Goal: Information Seeking & Learning: Learn about a topic

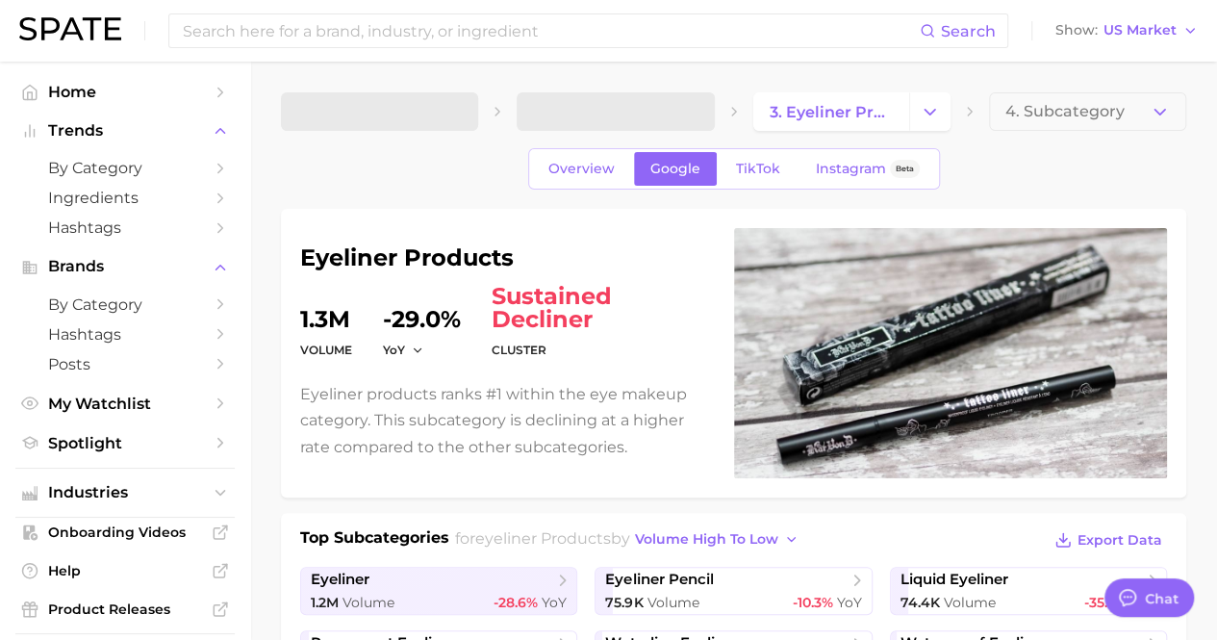
type textarea "x"
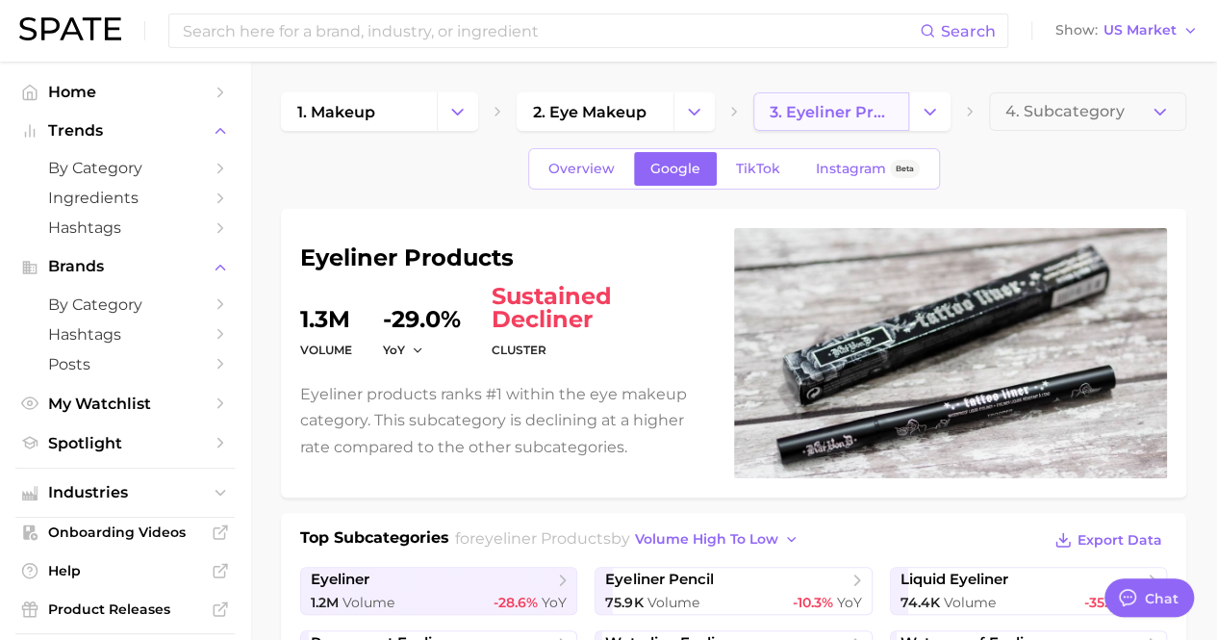
click at [853, 107] on span "3. eyeliner products" at bounding box center [831, 112] width 123 height 18
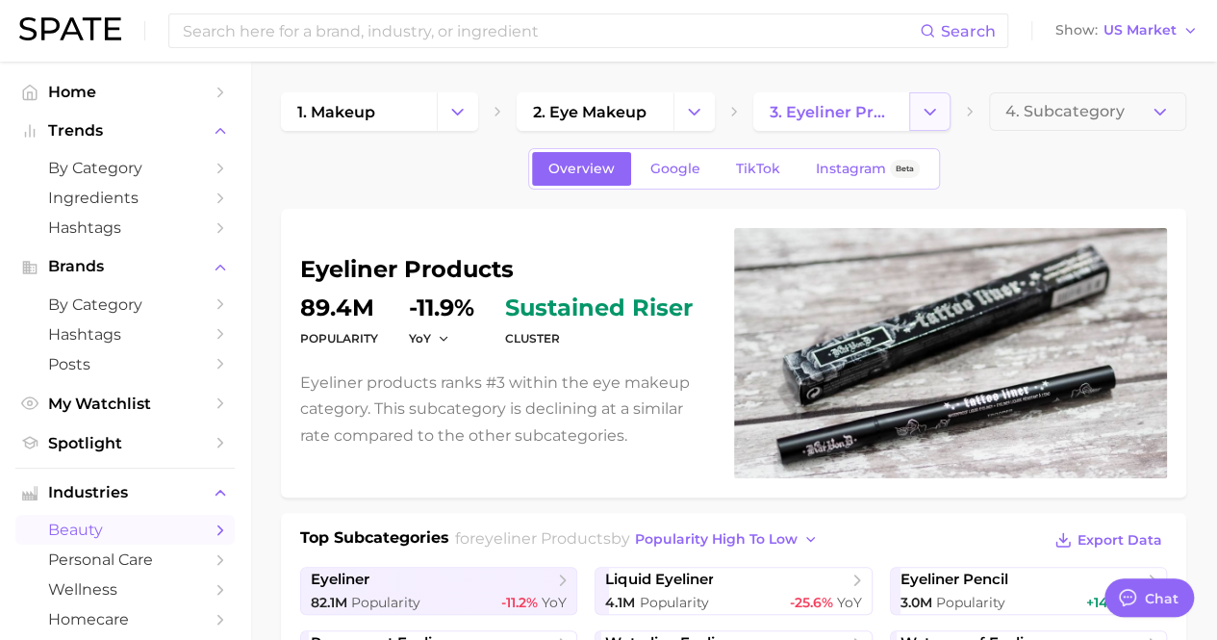
click at [931, 113] on polyline "Change Category" at bounding box center [930, 111] width 11 height 5
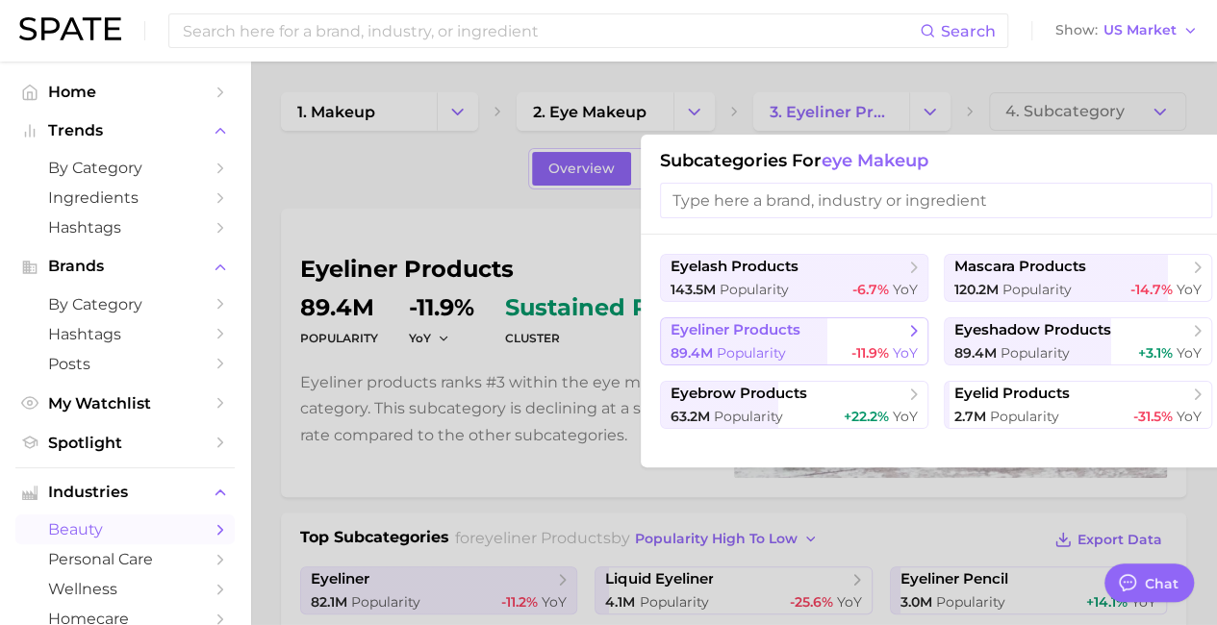
click at [830, 346] on div "89.4m Popularity -11.9% YoY" at bounding box center [794, 353] width 247 height 18
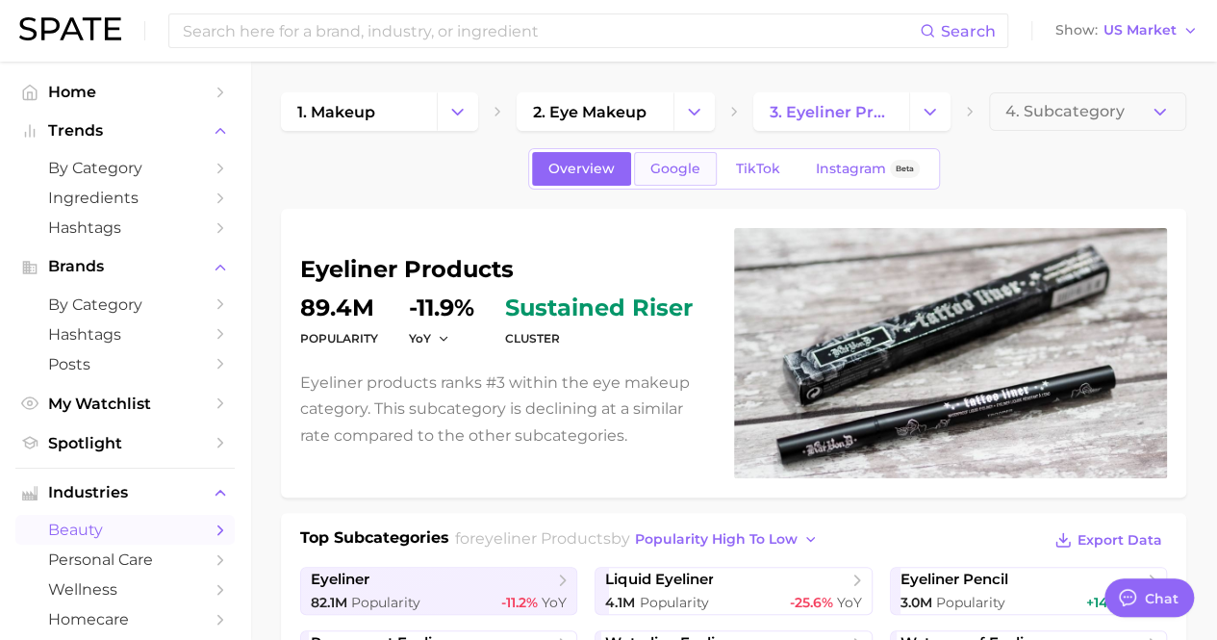
click at [674, 172] on span "Google" at bounding box center [675, 169] width 50 height 16
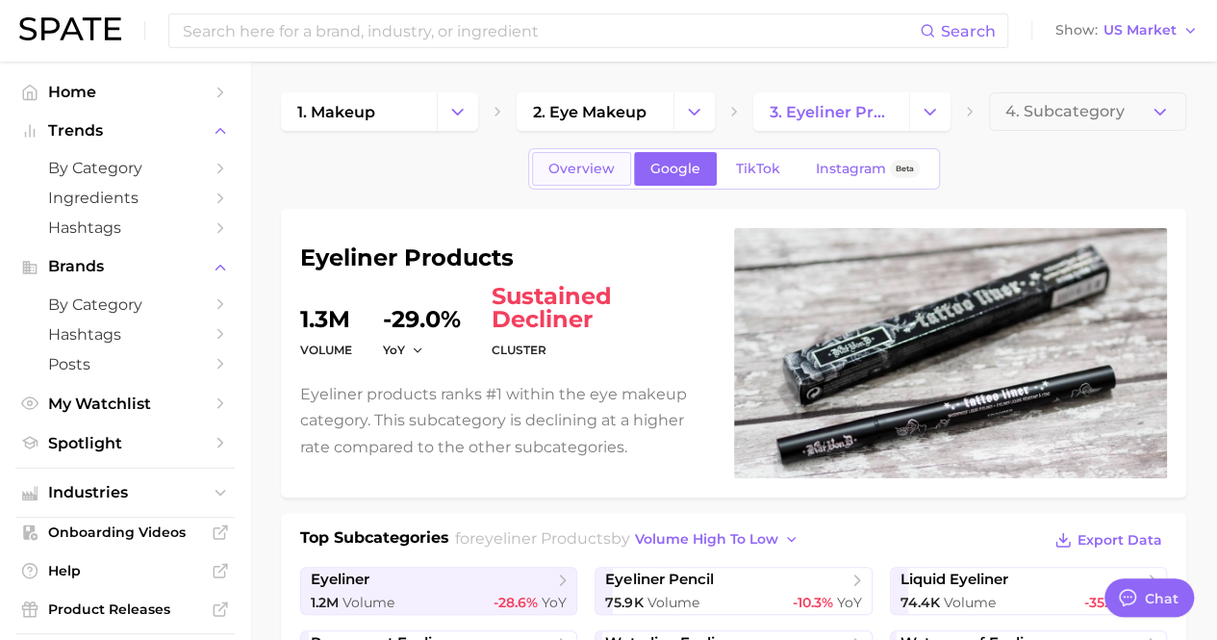
click at [604, 163] on span "Overview" at bounding box center [581, 169] width 66 height 16
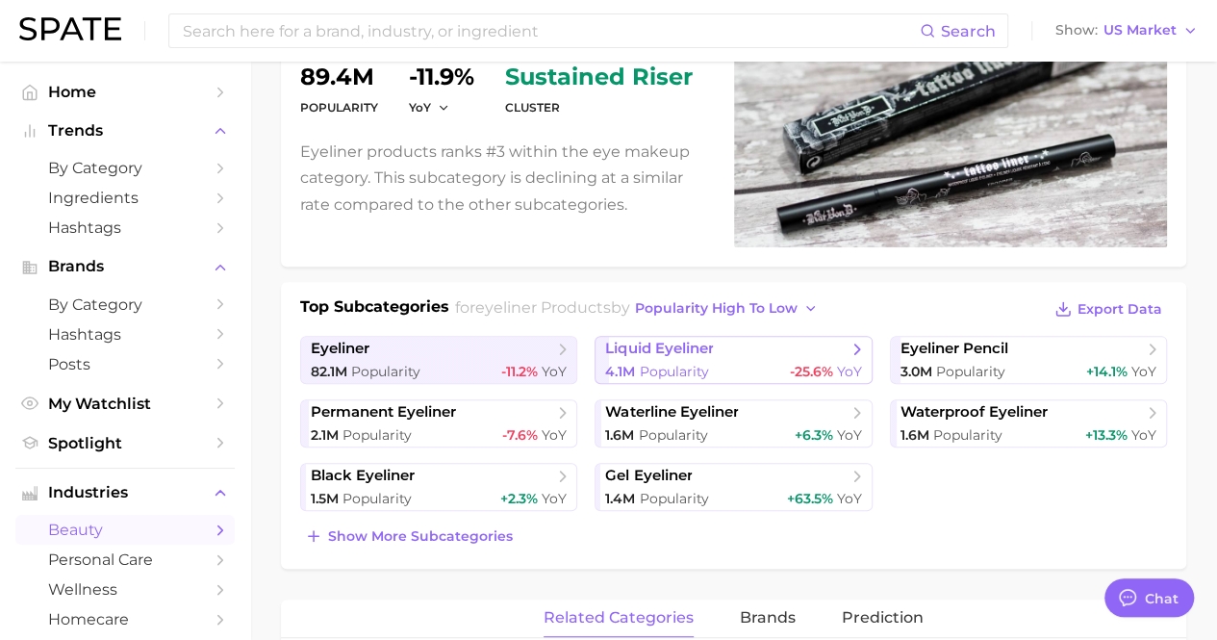
scroll to position [385, 0]
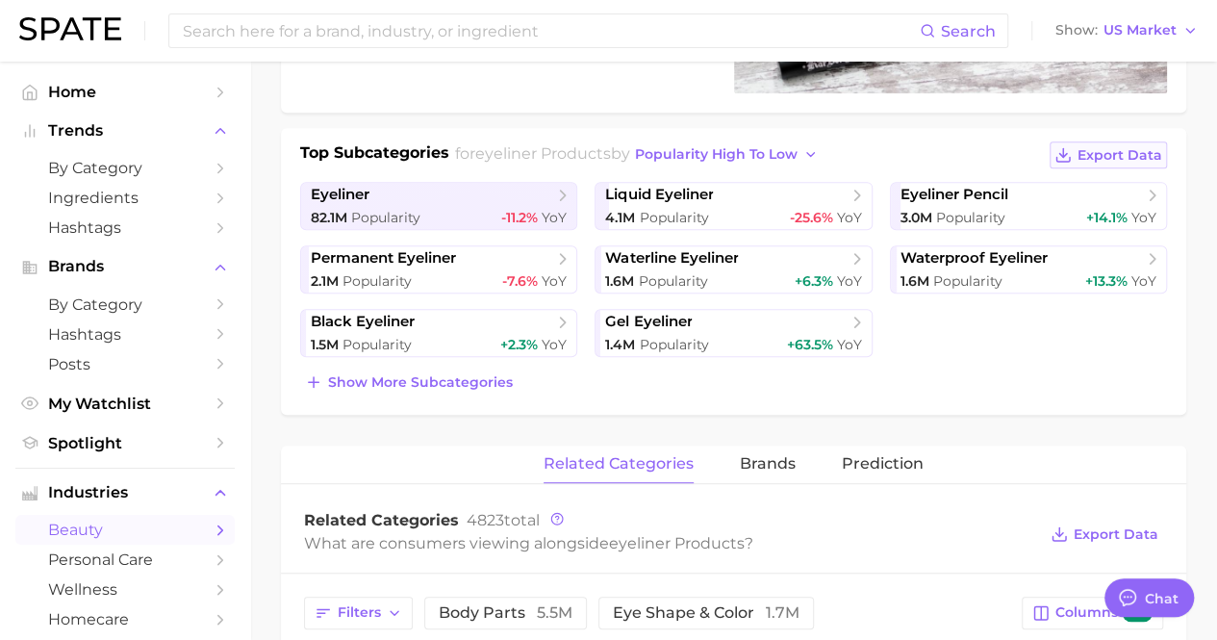
click at [1118, 151] on span "Export Data" at bounding box center [1120, 155] width 85 height 16
click at [1072, 414] on div "eyeliner products Popularity 89.4m YoY -11.9% cluster sustained riser Eyeliner …" at bounding box center [733, 612] width 905 height 1576
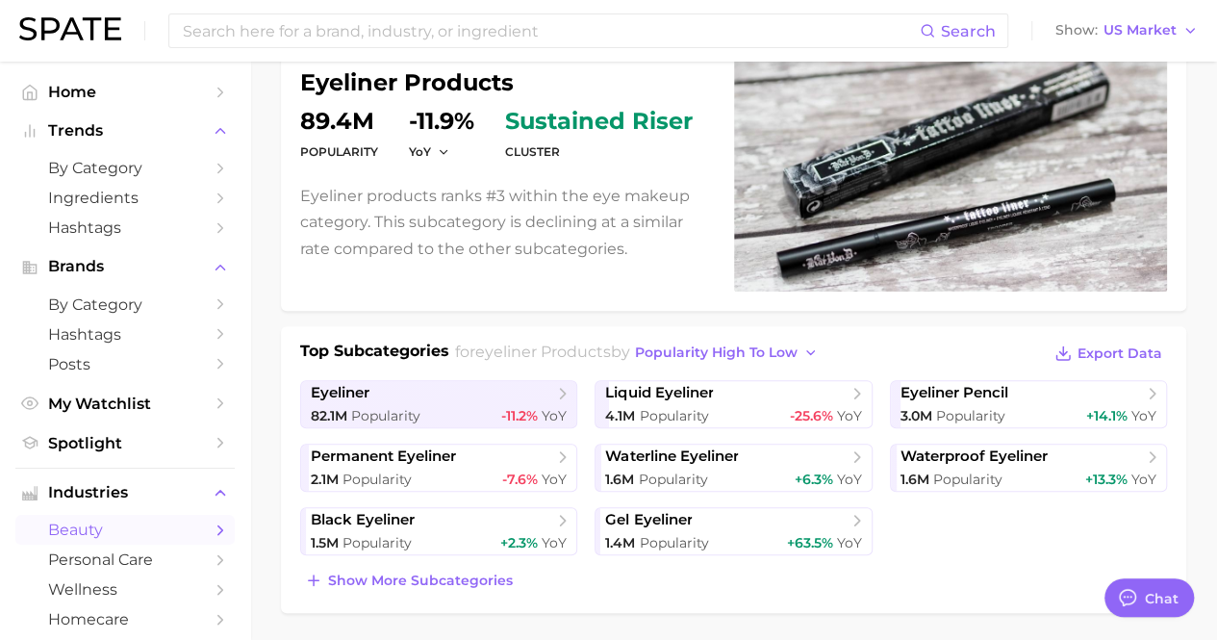
scroll to position [179, 0]
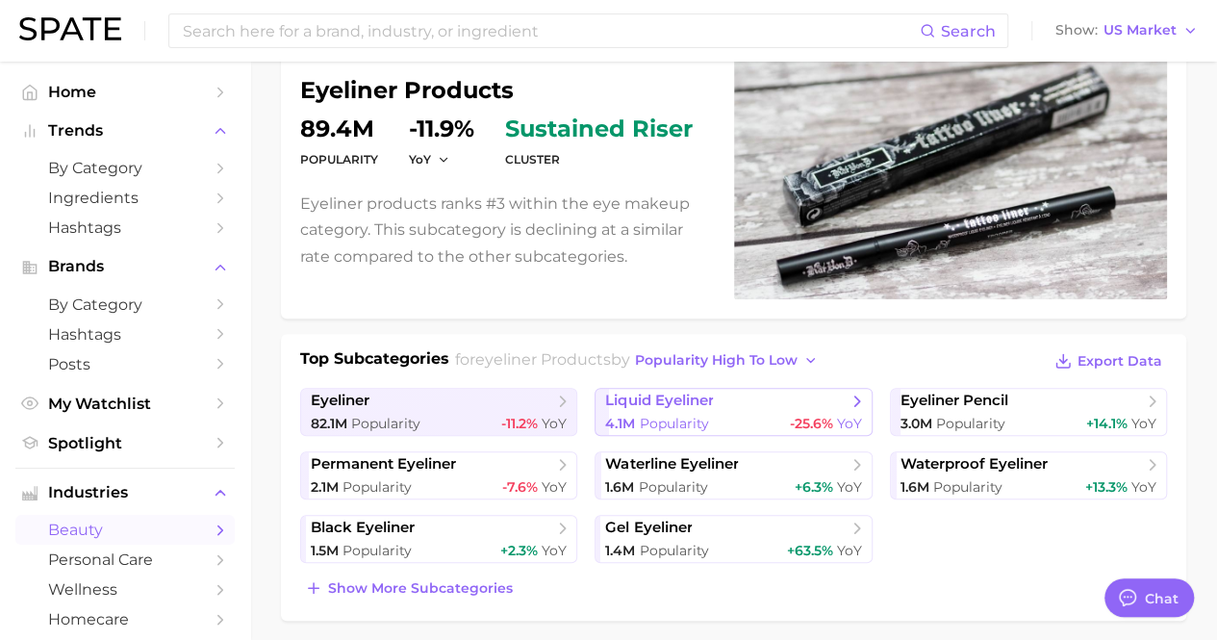
click at [849, 420] on span "YoY" at bounding box center [849, 423] width 25 height 17
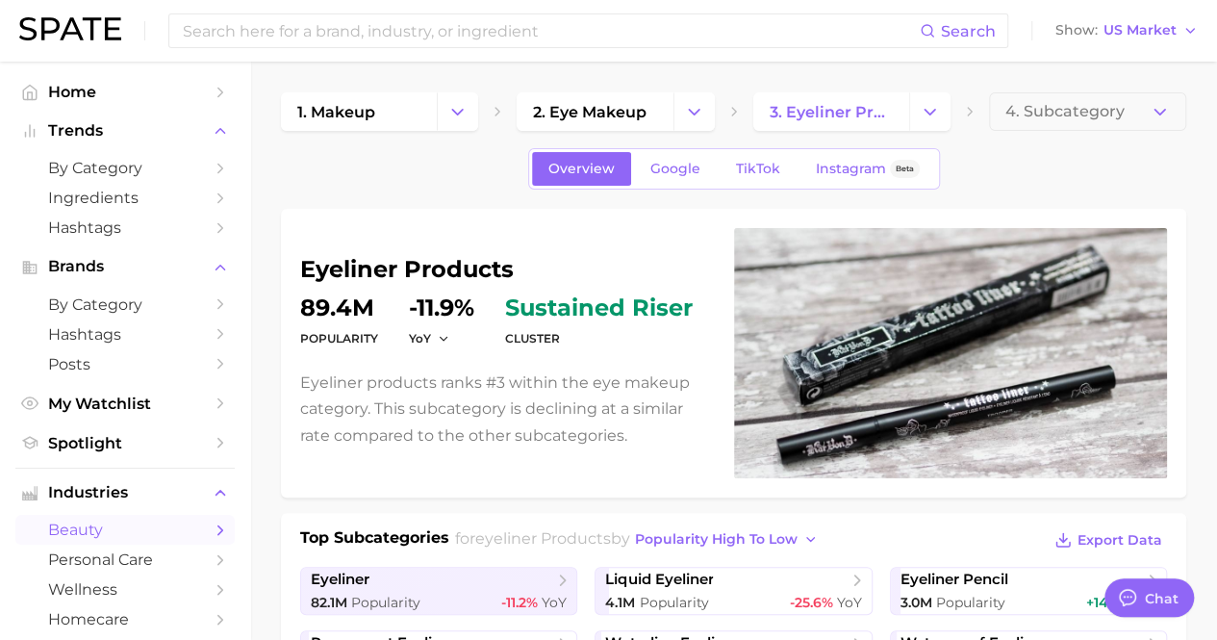
scroll to position [179, 0]
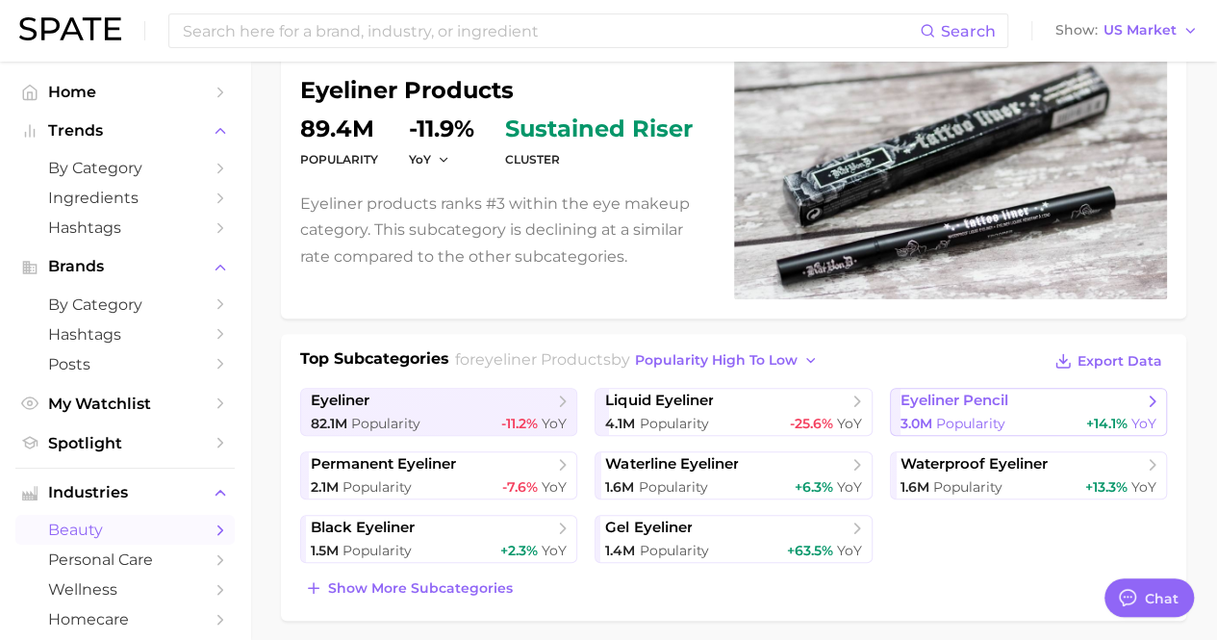
click at [931, 426] on span "3.0m" at bounding box center [917, 423] width 32 height 17
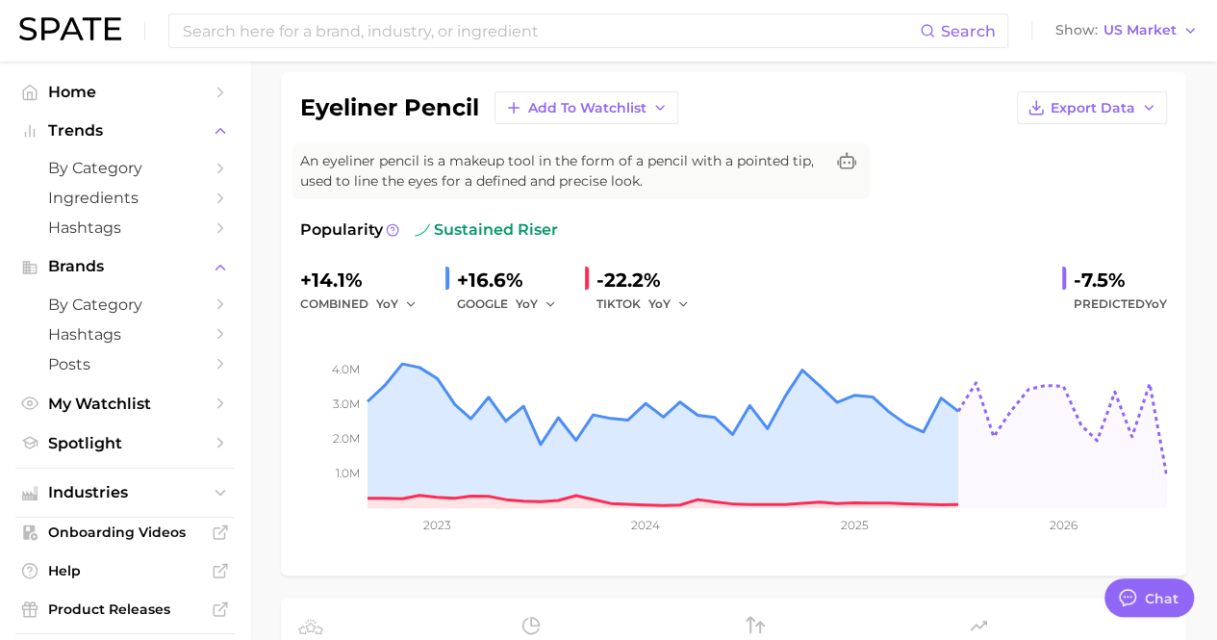
scroll to position [96, 0]
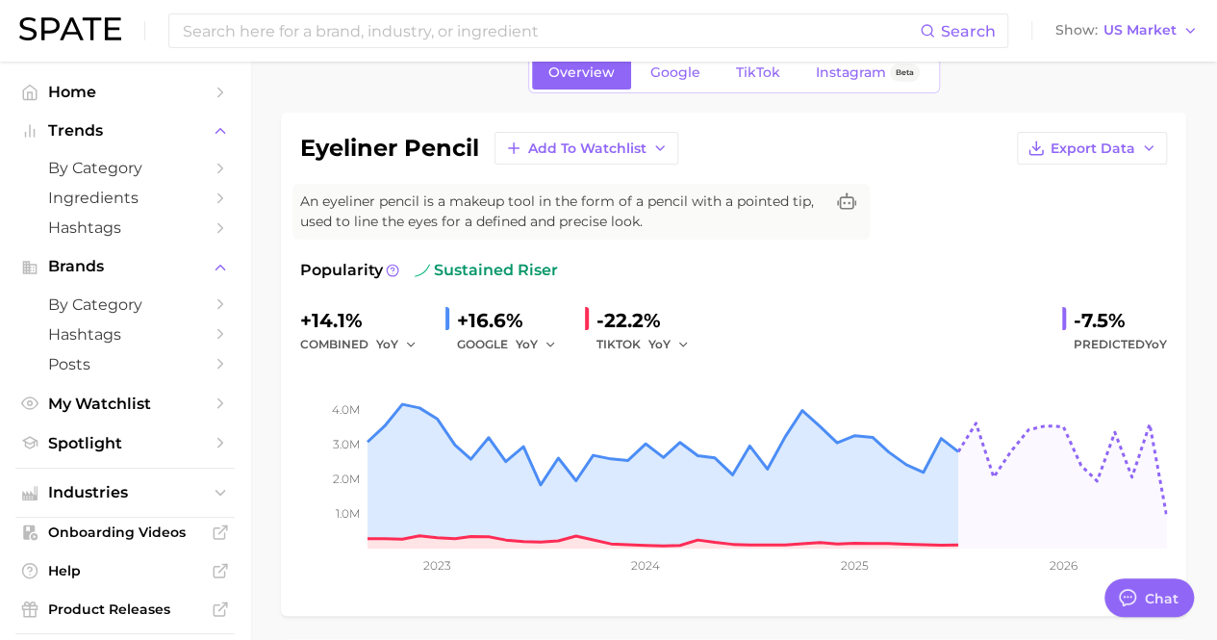
click at [973, 174] on div "eyeliner pencil Add to Watchlist Export Data An eyeliner pencil is a makeup too…" at bounding box center [733, 364] width 867 height 465
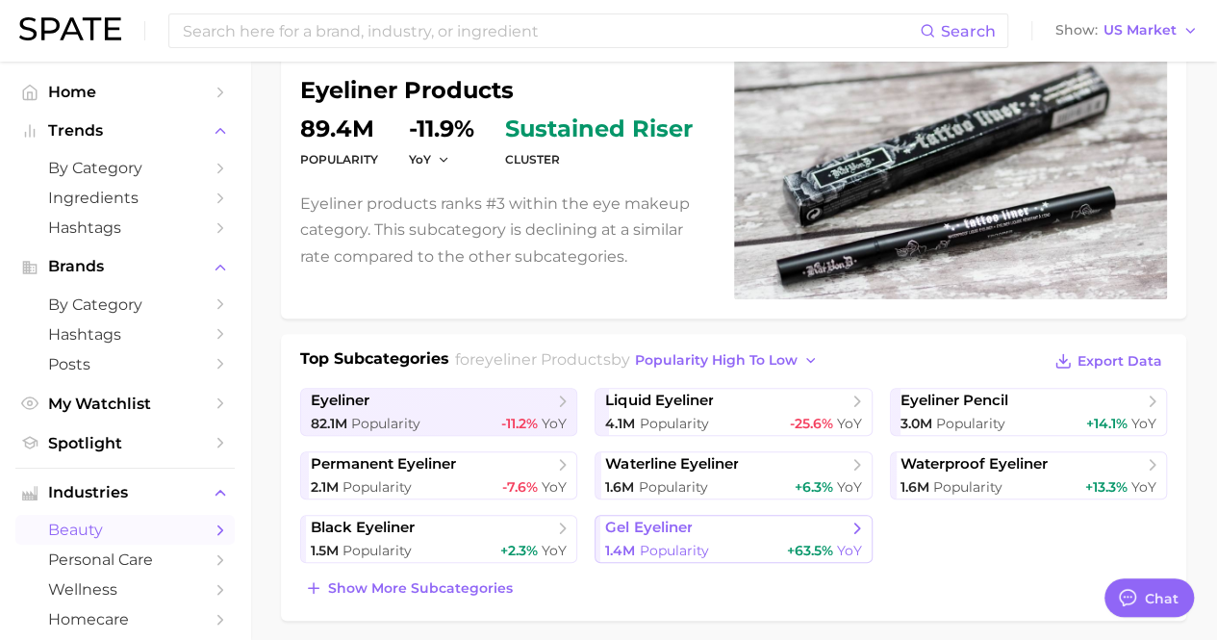
click at [704, 534] on span "gel eyeliner" at bounding box center [726, 528] width 242 height 19
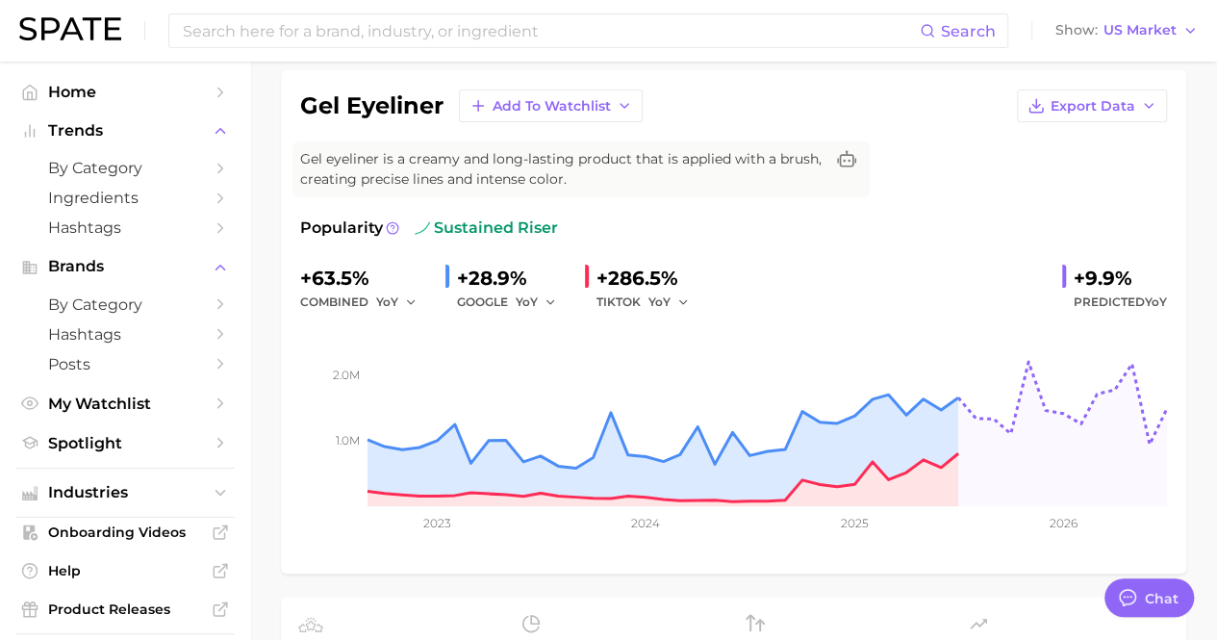
scroll to position [96, 0]
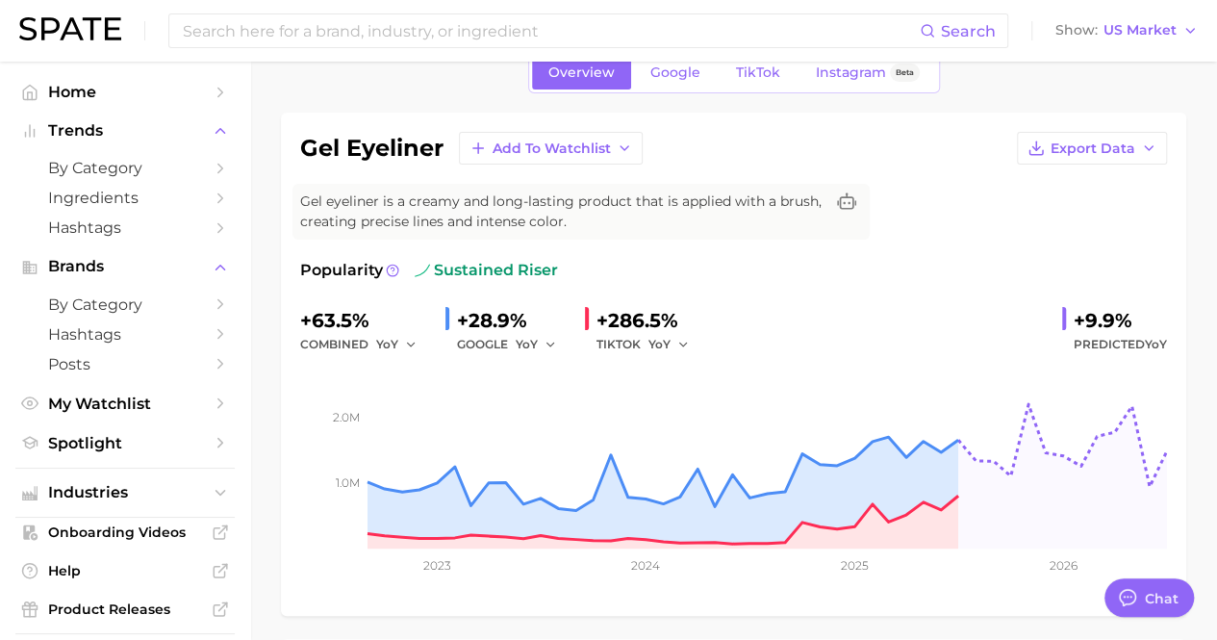
scroll to position [179, 0]
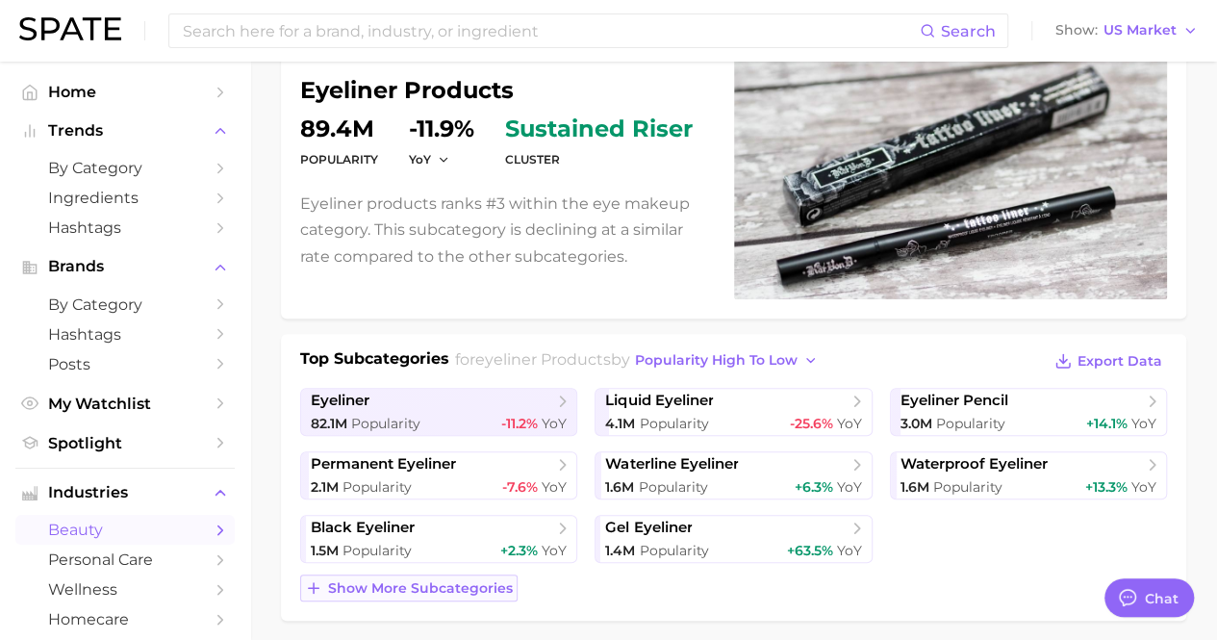
click at [505, 589] on span "Show more subcategories" at bounding box center [420, 588] width 185 height 16
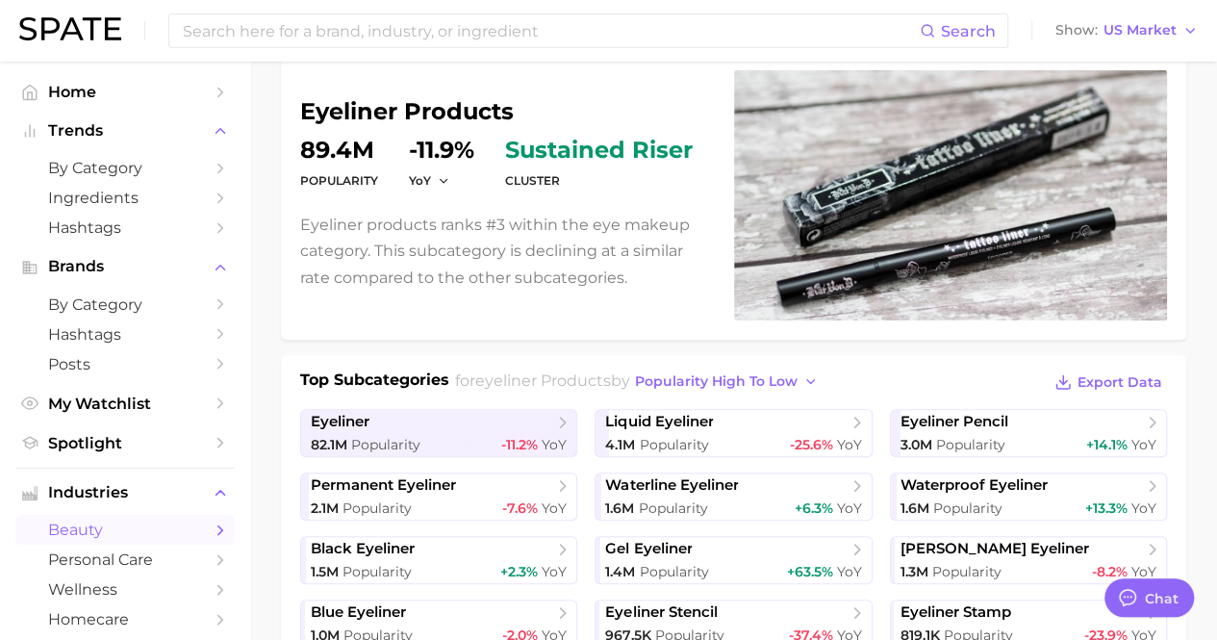
scroll to position [83, 0]
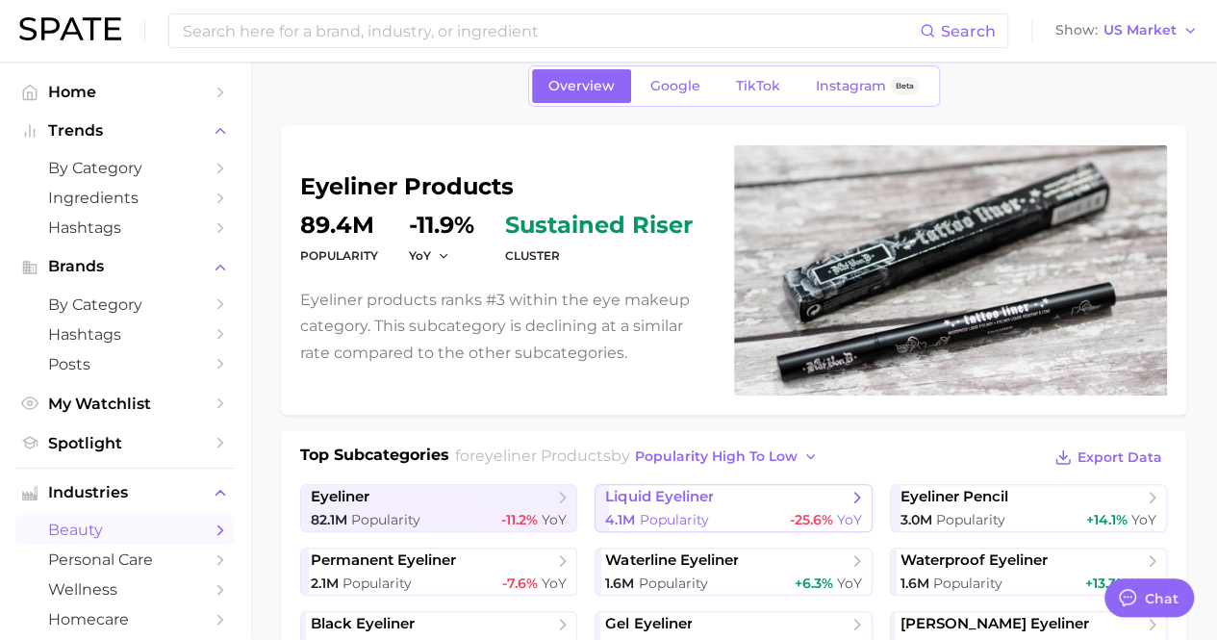
click at [746, 511] on div "4.1m Popularity -25.6% YoY" at bounding box center [733, 520] width 256 height 18
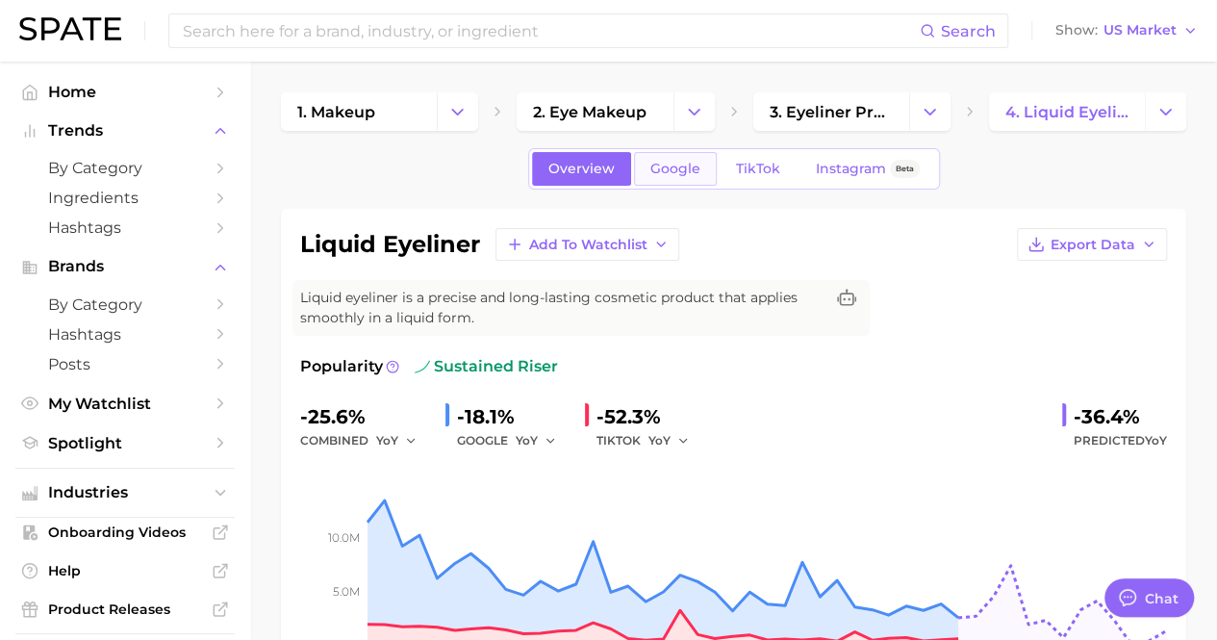
click at [699, 176] on link "Google" at bounding box center [675, 169] width 83 height 34
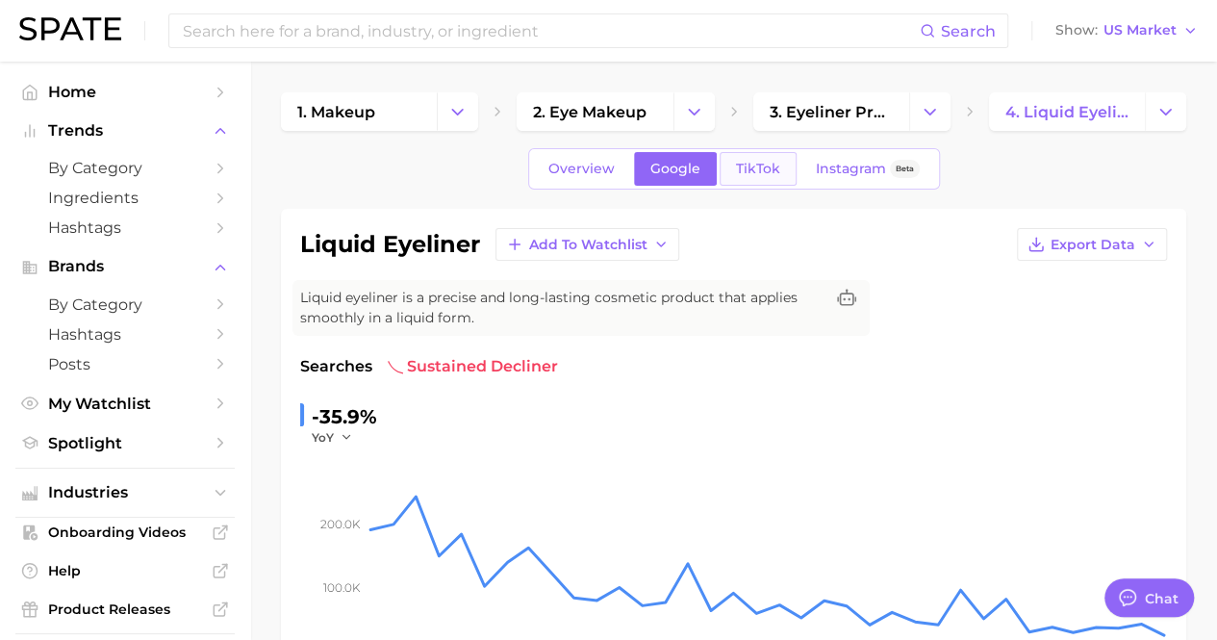
click at [739, 172] on span "TikTok" at bounding box center [758, 169] width 44 height 16
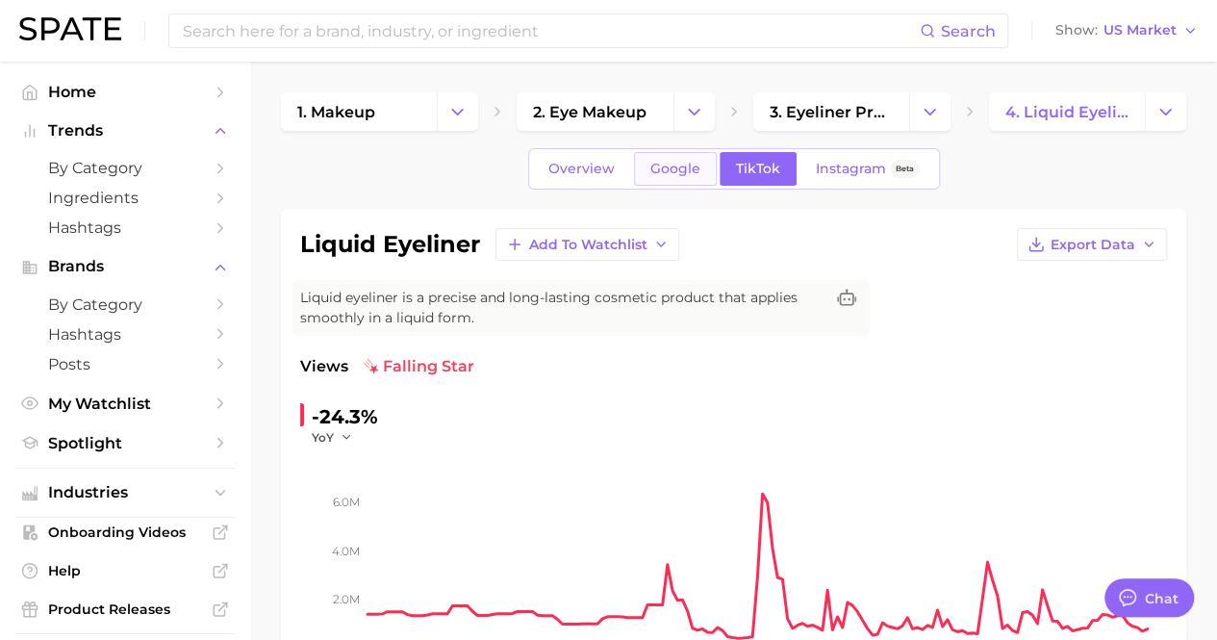
click at [687, 168] on span "Google" at bounding box center [675, 169] width 50 height 16
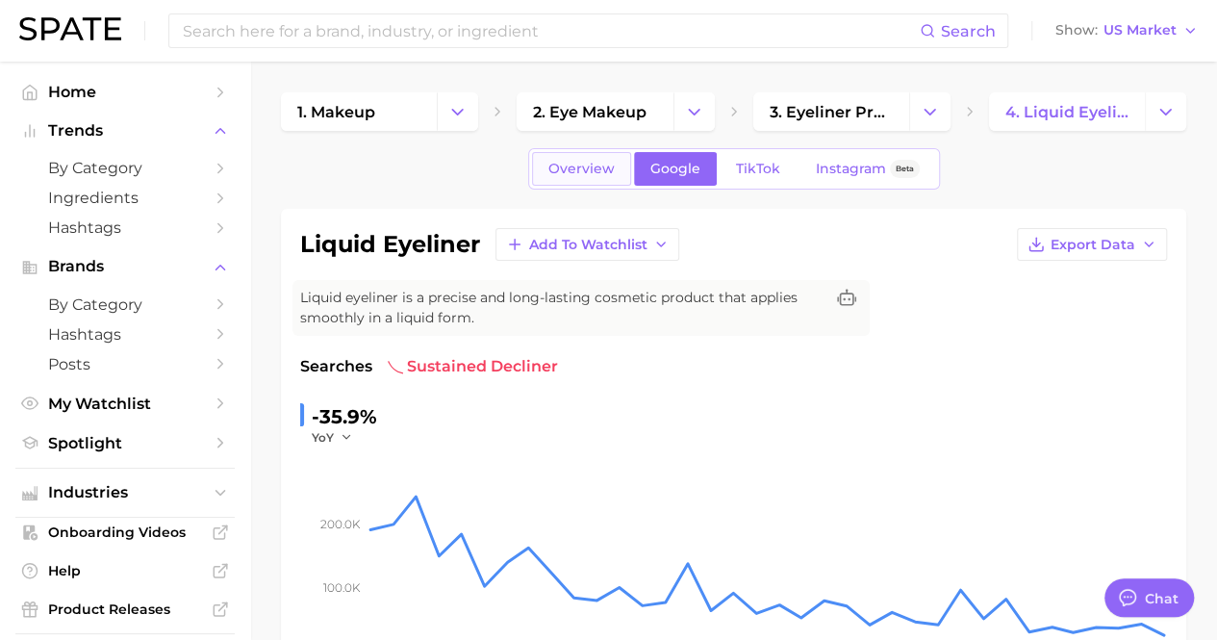
click at [586, 159] on link "Overview" at bounding box center [581, 169] width 99 height 34
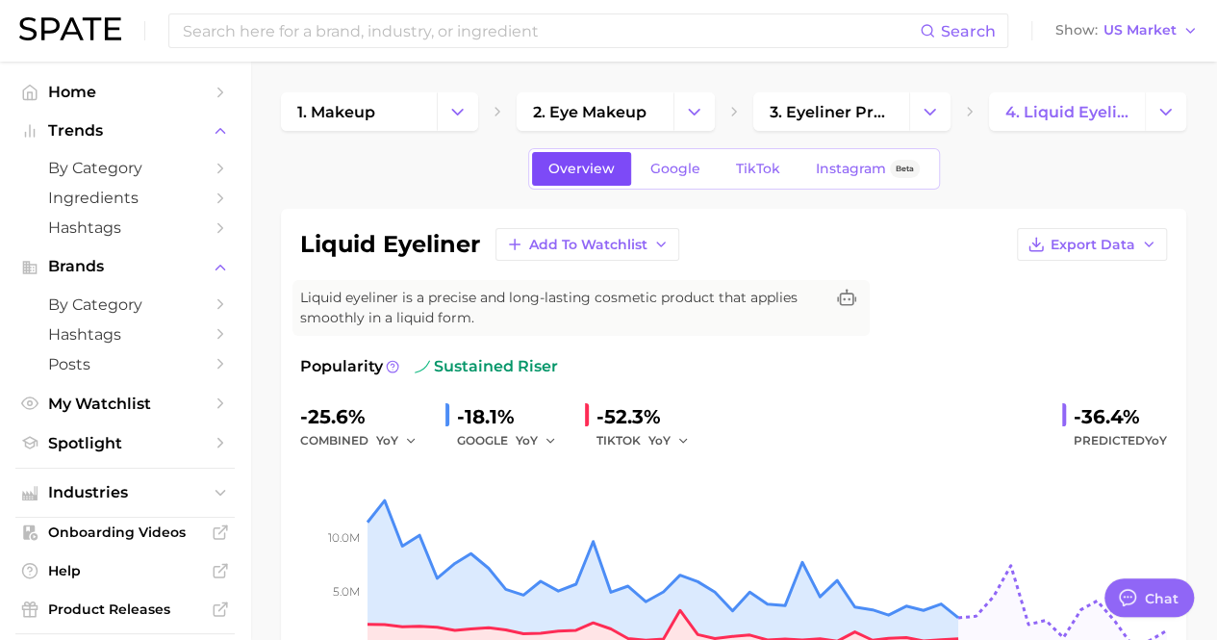
click at [624, 154] on link "Overview" at bounding box center [581, 169] width 99 height 34
click at [629, 164] on link "Overview" at bounding box center [581, 169] width 99 height 34
click at [644, 172] on link "Google" at bounding box center [675, 169] width 83 height 34
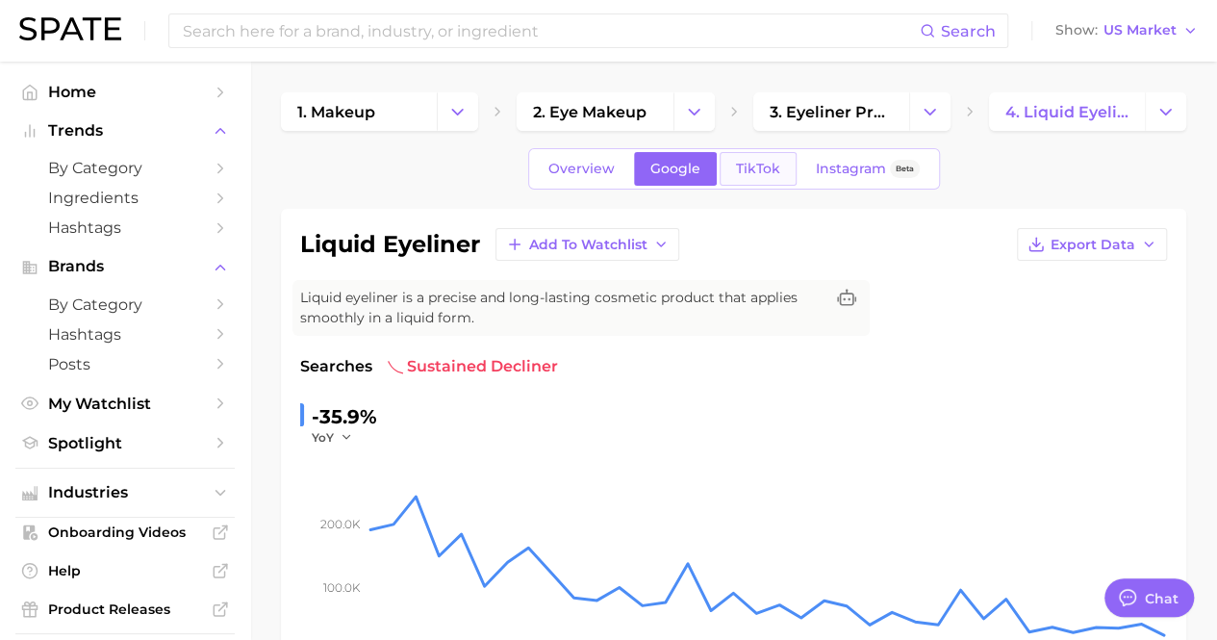
click at [737, 177] on link "TikTok" at bounding box center [758, 169] width 77 height 34
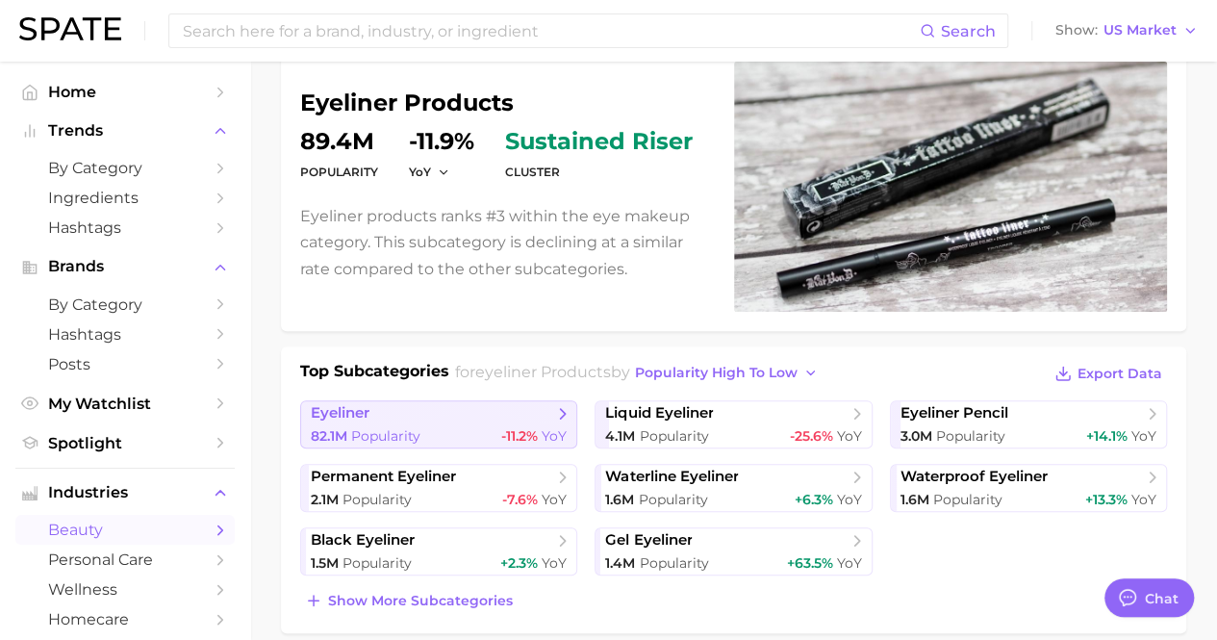
scroll to position [275, 0]
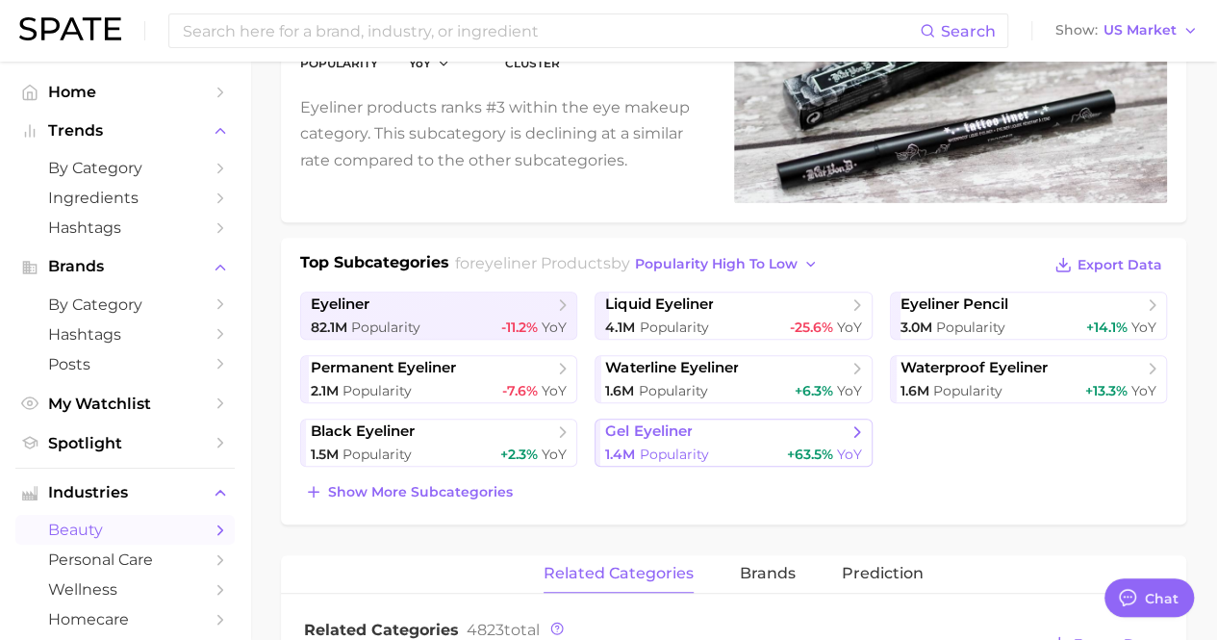
click at [617, 434] on span "gel eyeliner" at bounding box center [648, 431] width 87 height 18
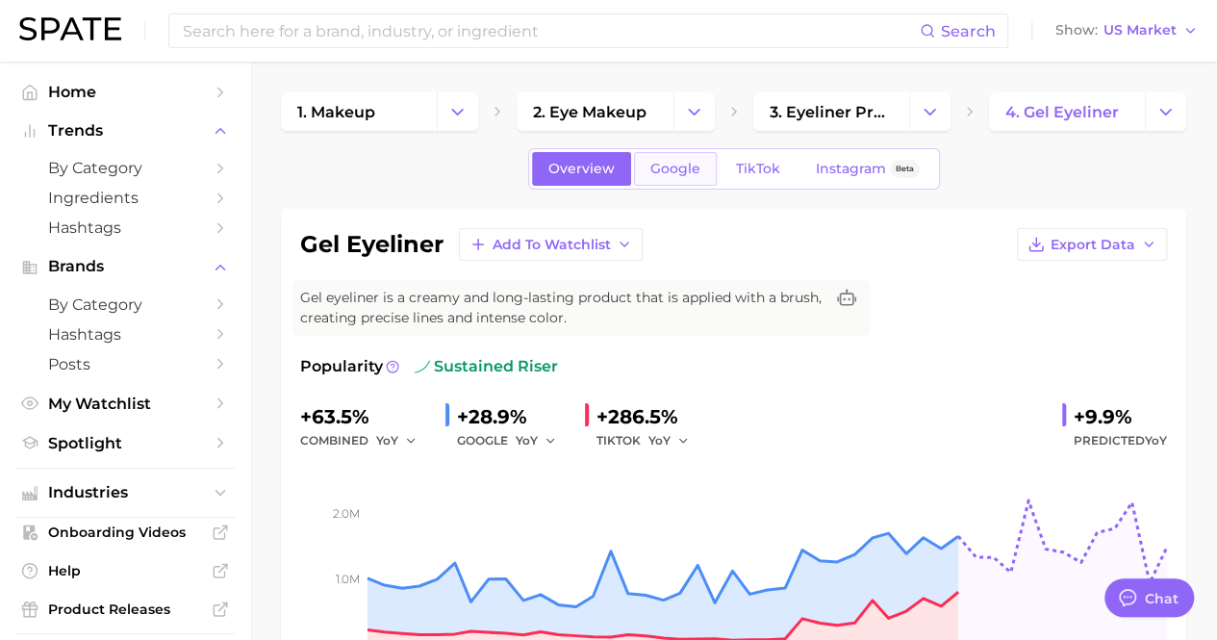
click at [674, 159] on link "Google" at bounding box center [675, 169] width 83 height 34
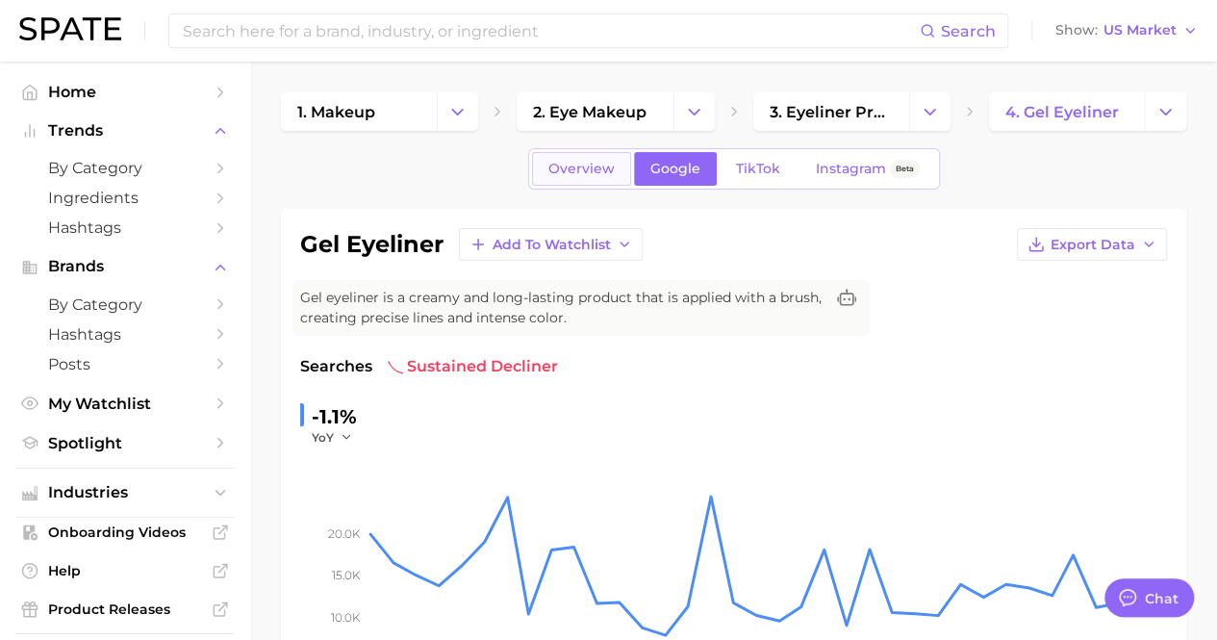
click at [602, 168] on span "Overview" at bounding box center [581, 169] width 66 height 16
